Goal: Information Seeking & Learning: Learn about a topic

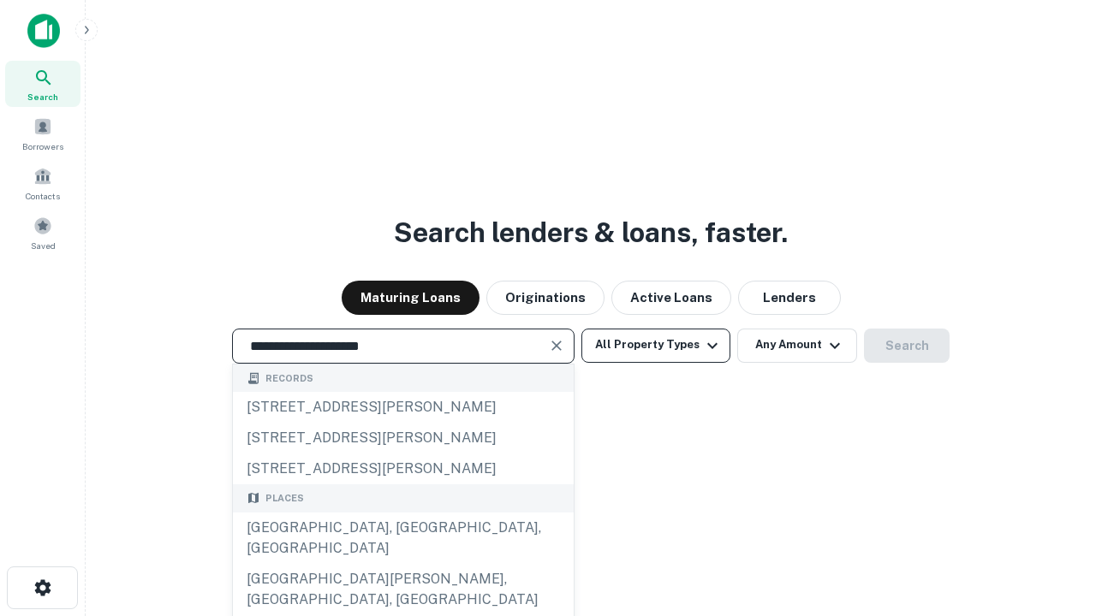
click at [656, 345] on button "All Property Types" at bounding box center [655, 346] width 149 height 34
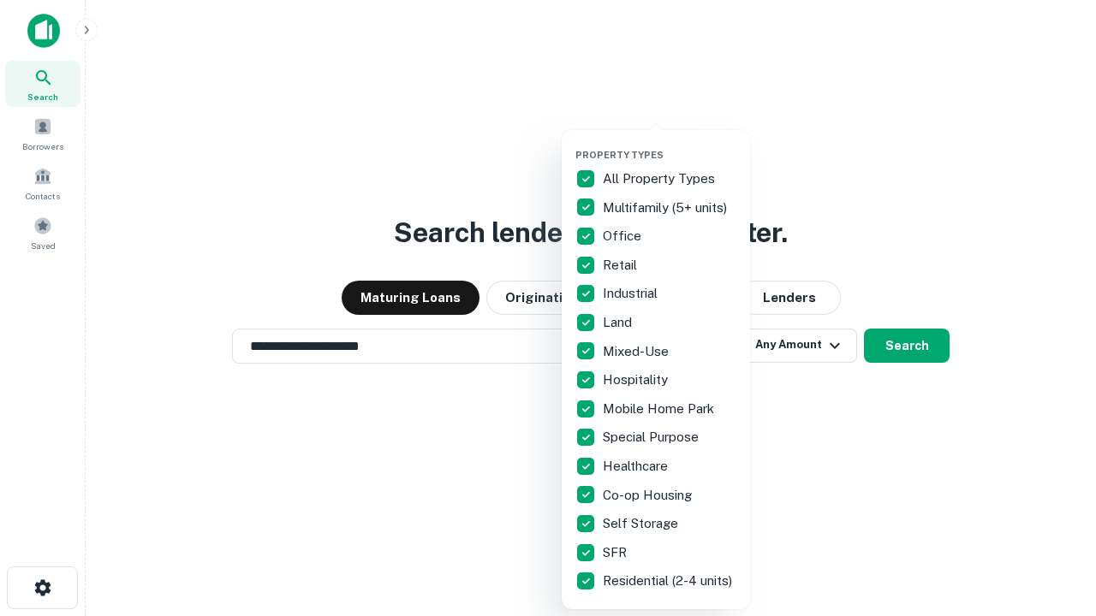
type input "**********"
click at [669, 144] on button "button" at bounding box center [669, 144] width 188 height 1
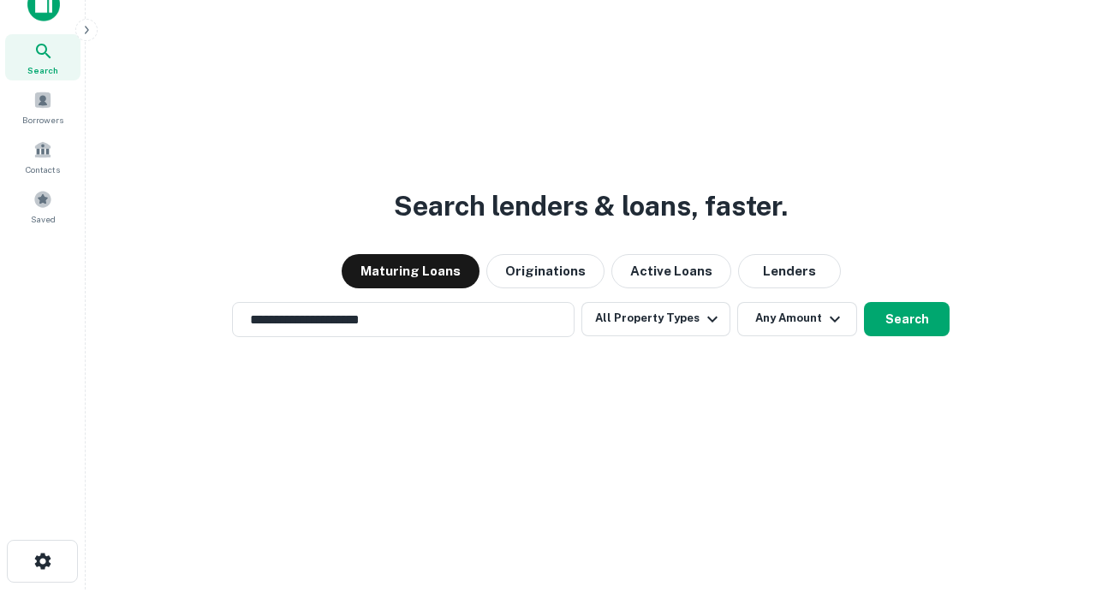
scroll to position [10, 206]
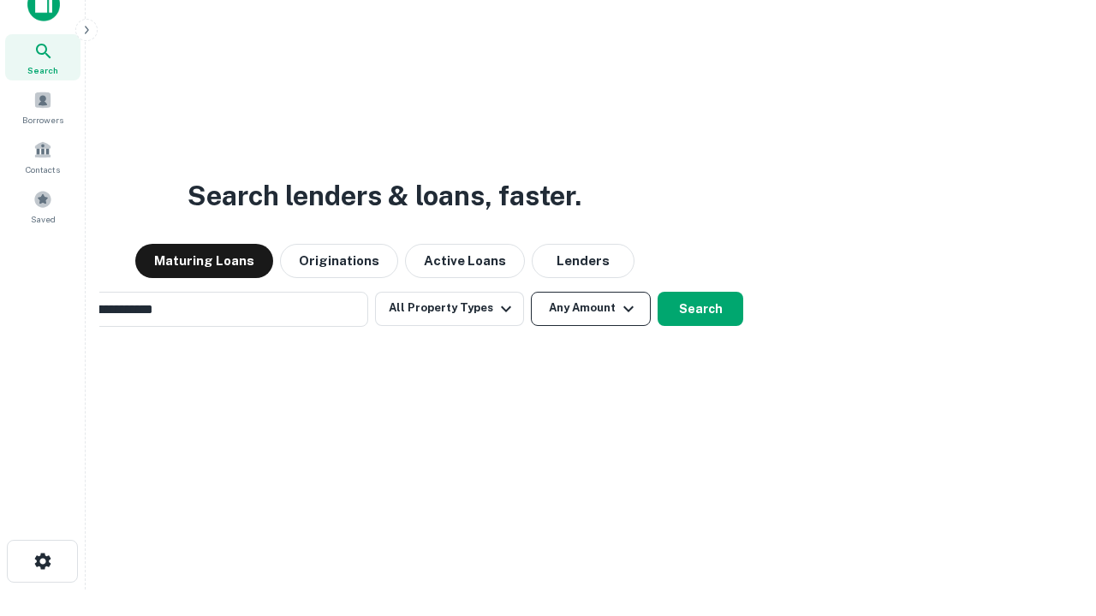
click at [531, 292] on button "Any Amount" at bounding box center [591, 309] width 120 height 34
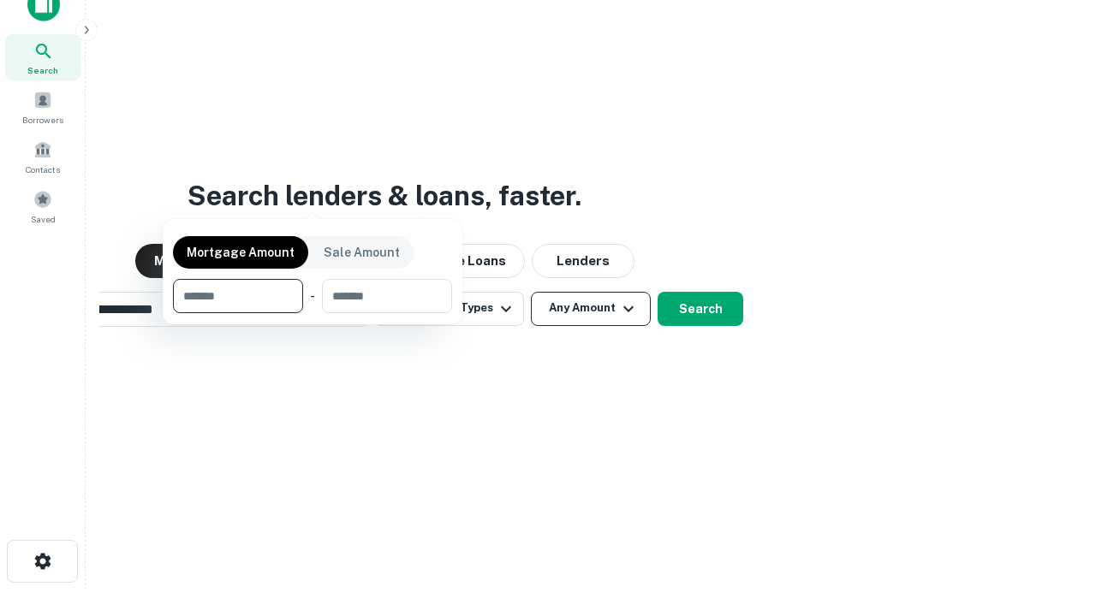
scroll to position [123, 484]
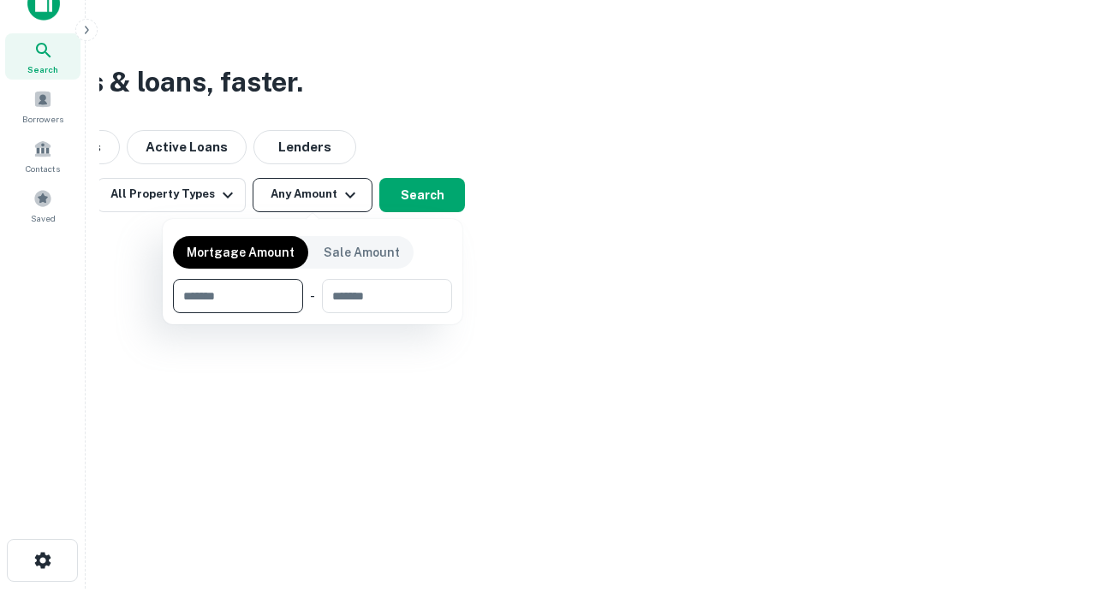
type input "*******"
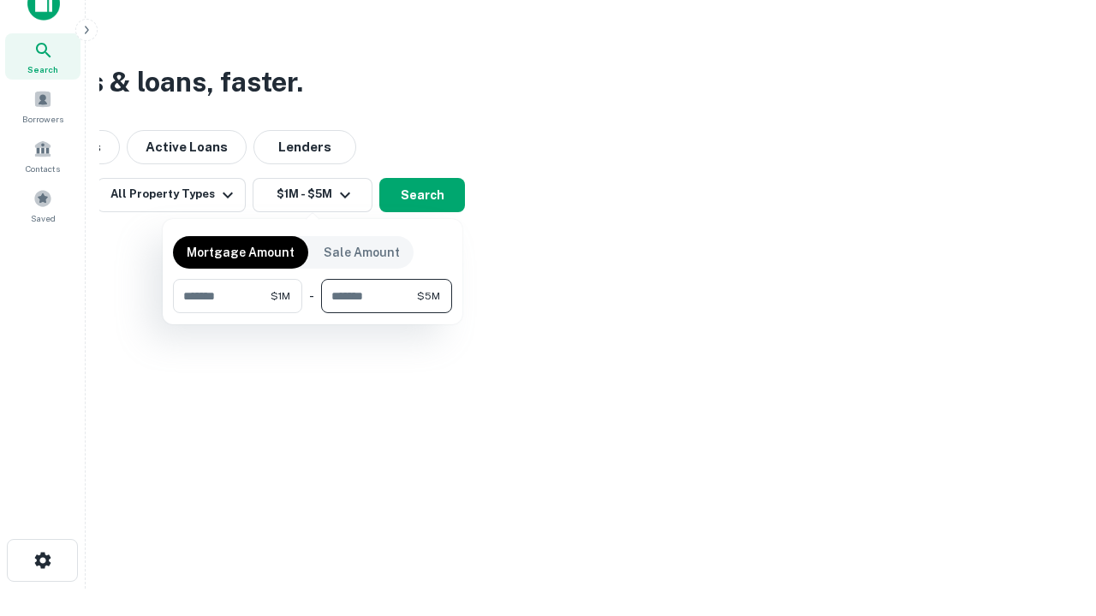
type input "*******"
click at [312, 313] on button "button" at bounding box center [312, 313] width 279 height 1
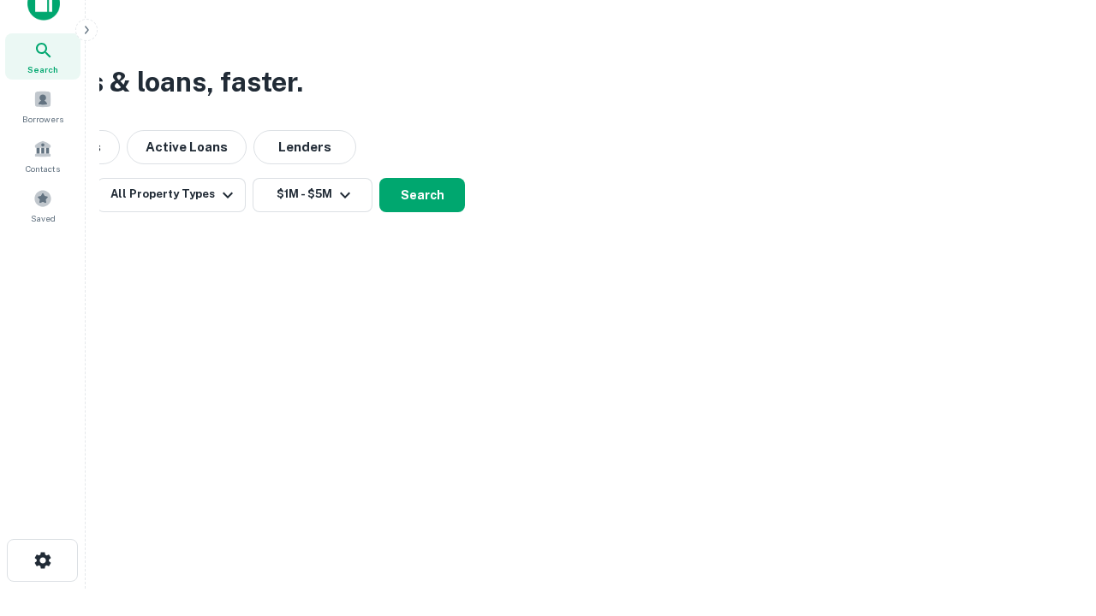
scroll to position [10, 316]
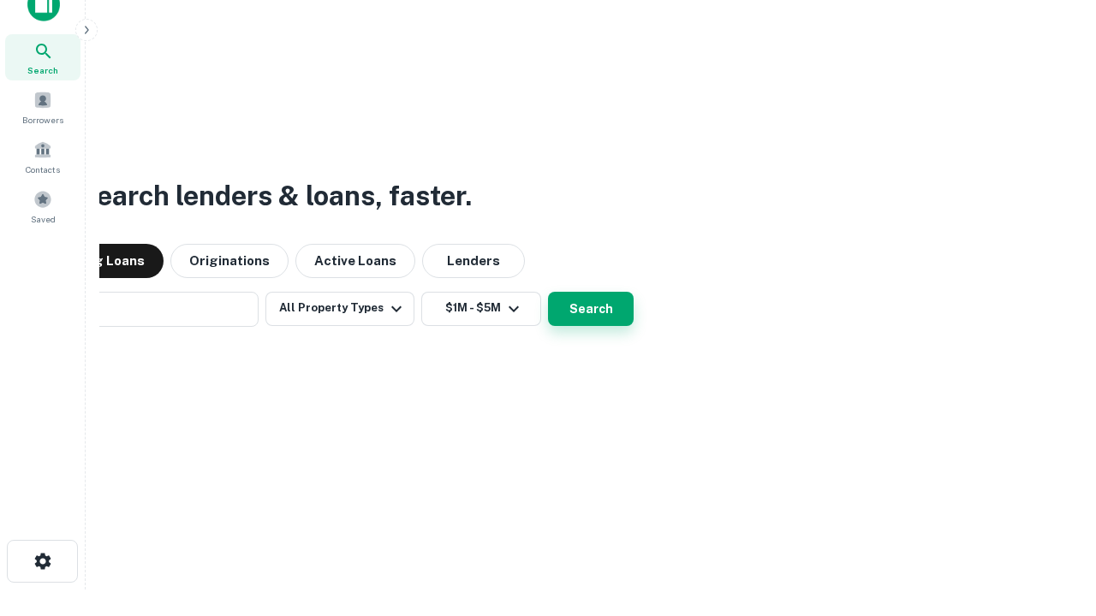
click at [548, 292] on button "Search" at bounding box center [591, 309] width 86 height 34
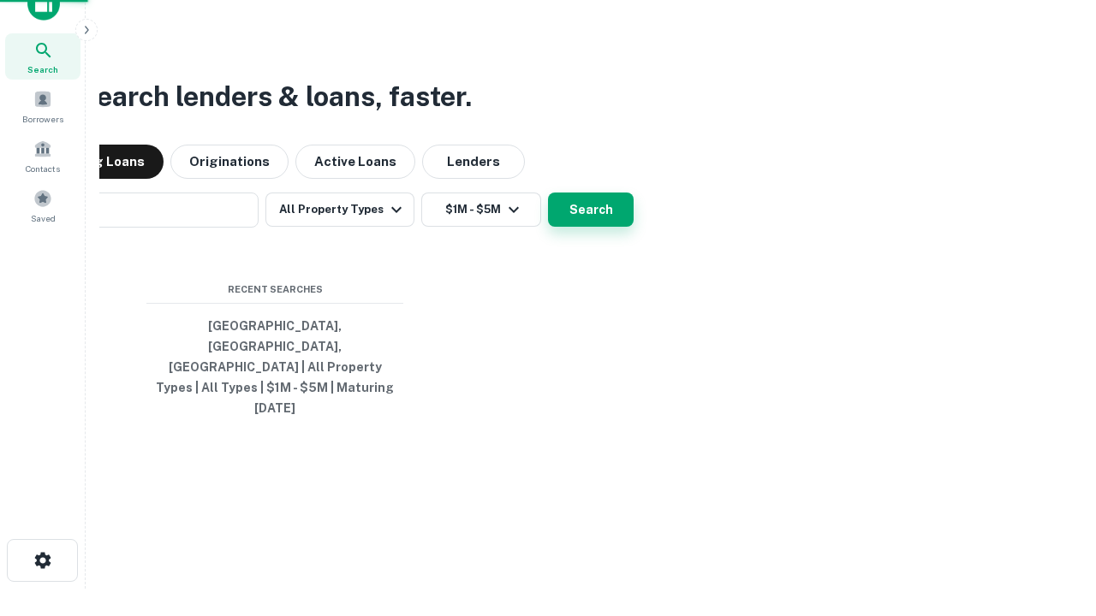
scroll to position [45, 484]
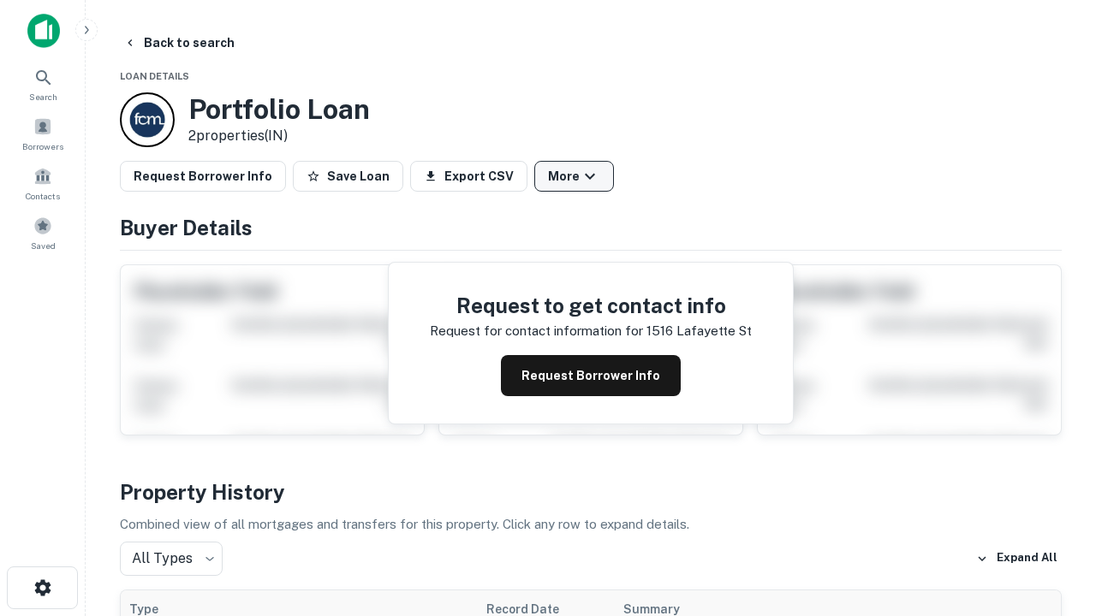
click at [573, 176] on button "More" at bounding box center [574, 176] width 80 height 31
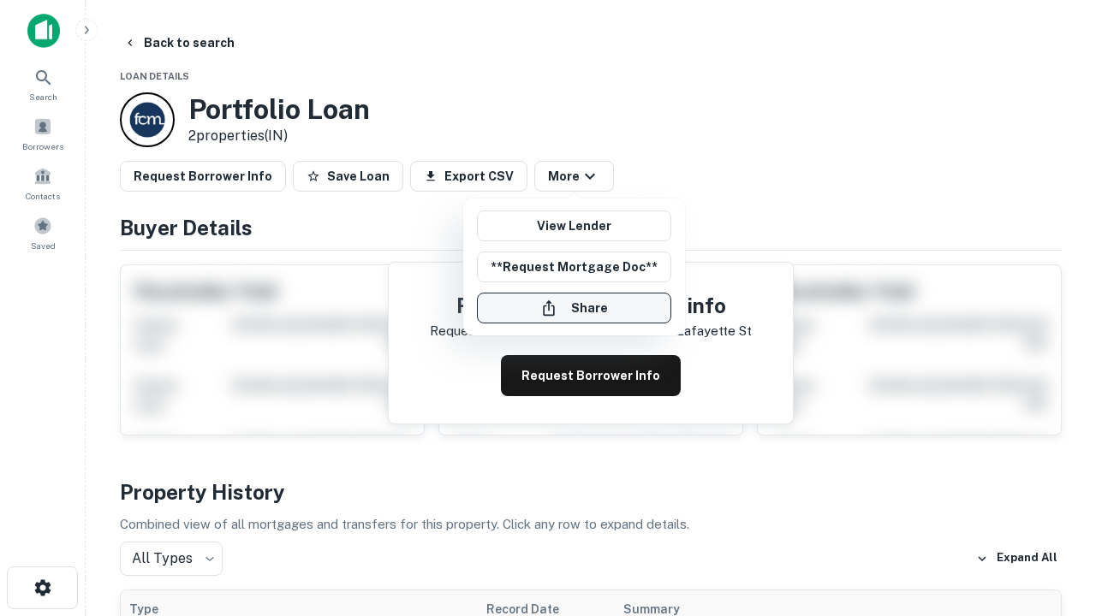
click at [573, 308] on button "Share" at bounding box center [574, 308] width 194 height 31
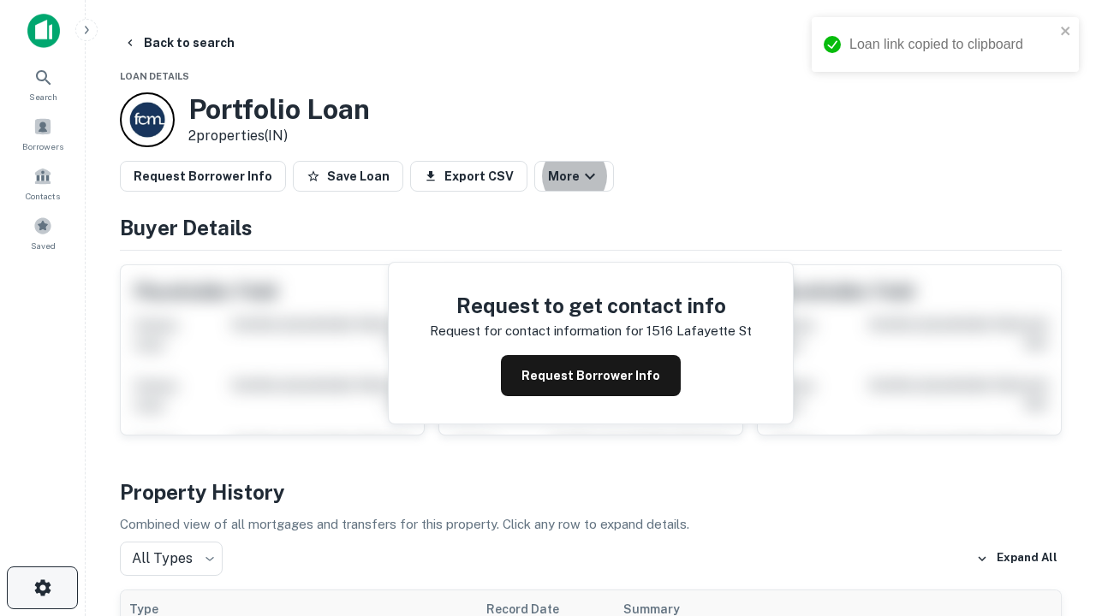
click at [42, 588] on icon "button" at bounding box center [43, 588] width 21 height 21
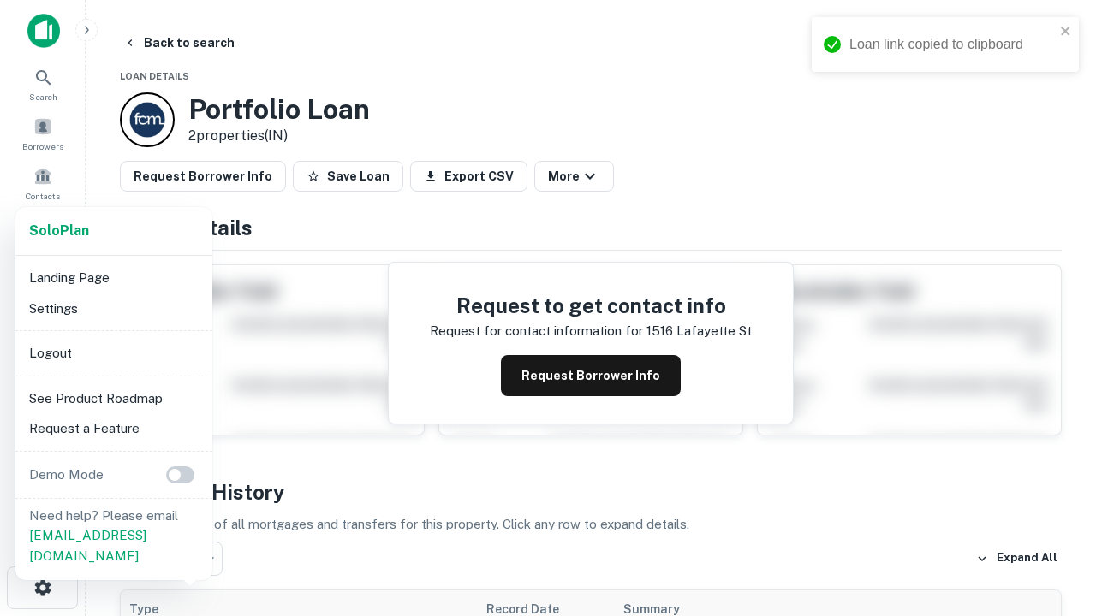
click at [113, 353] on li "Logout" at bounding box center [113, 353] width 183 height 31
